Goal: Use online tool/utility: Utilize a website feature to perform a specific function

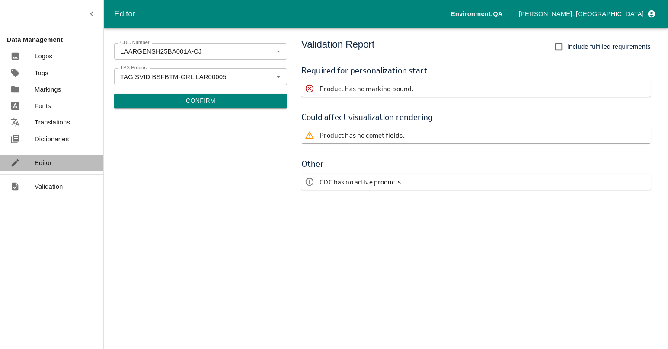
click at [45, 160] on p "Editor" at bounding box center [43, 163] width 17 height 10
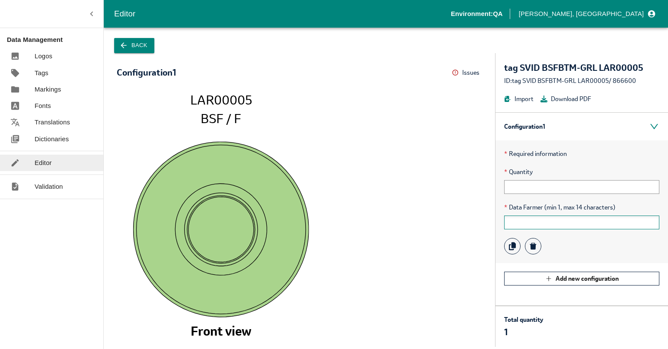
click at [524, 223] on input "text" at bounding box center [581, 223] width 155 height 14
click at [138, 41] on button "Back" at bounding box center [134, 45] width 40 height 15
click at [137, 43] on button "Back" at bounding box center [134, 45] width 40 height 15
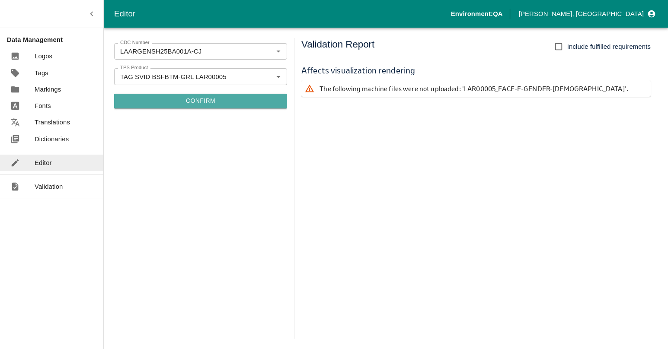
click at [189, 104] on button "Confirm" at bounding box center [200, 101] width 173 height 15
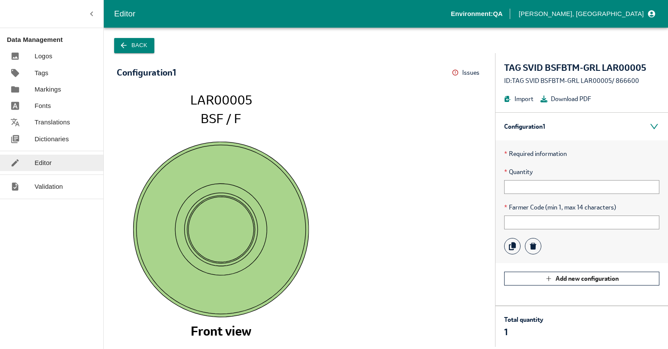
click at [392, 141] on icon "LAR00005 BSF / F Front view" at bounding box center [299, 216] width 348 height 246
click at [118, 42] on button "Back" at bounding box center [134, 45] width 40 height 15
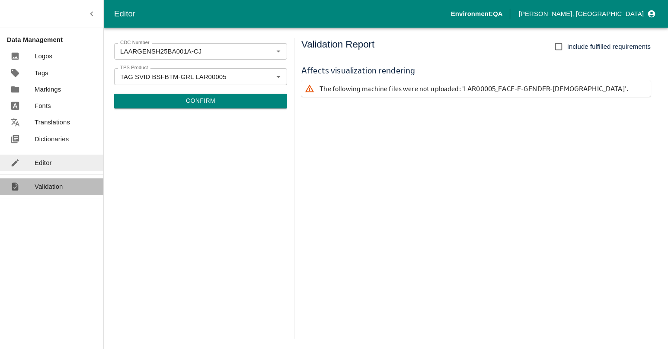
click at [56, 186] on p "Validation" at bounding box center [49, 187] width 29 height 10
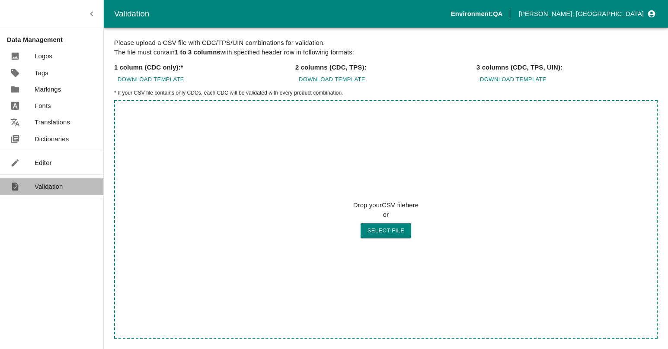
click at [63, 184] on p "Validation" at bounding box center [49, 187] width 29 height 10
